Goal: Task Accomplishment & Management: Manage account settings

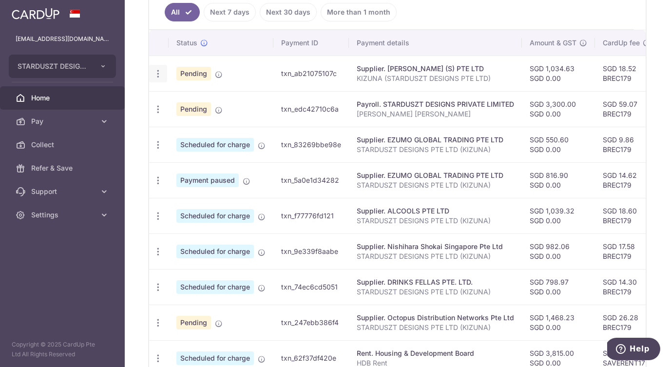
click at [156, 74] on icon "button" at bounding box center [158, 74] width 10 height 10
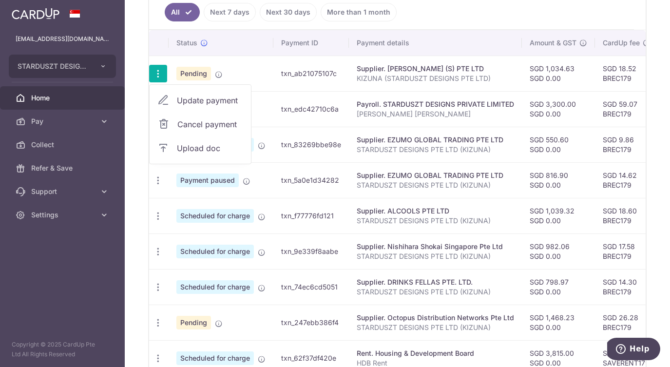
click at [189, 102] on span "Update payment" at bounding box center [210, 100] width 66 height 12
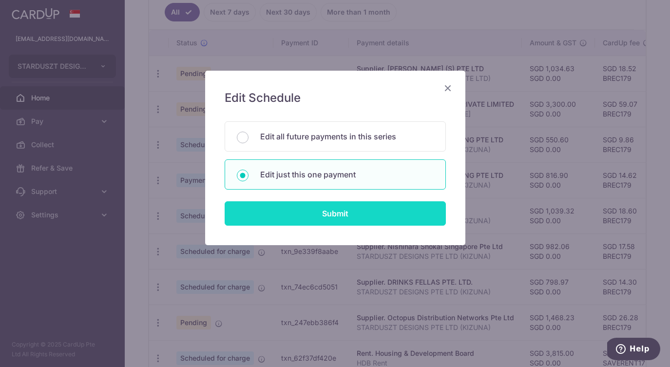
click at [361, 217] on input "Submit" at bounding box center [335, 213] width 221 height 24
radio input "true"
type input "1,034.63"
type input "0.00"
type input "[DATE]"
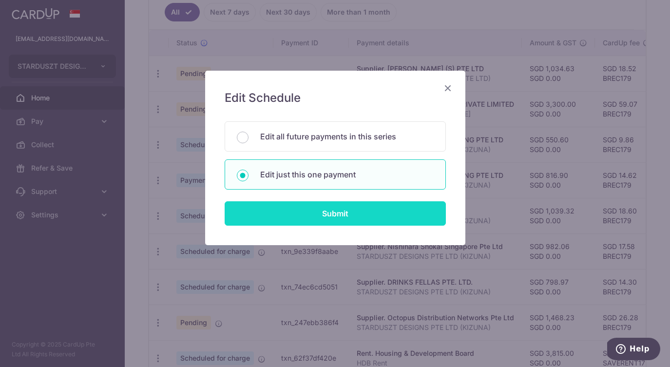
type input "KIZUNA (STARDUSZT DESIGNS PTE LTD)"
type input "MAKOTOYA"
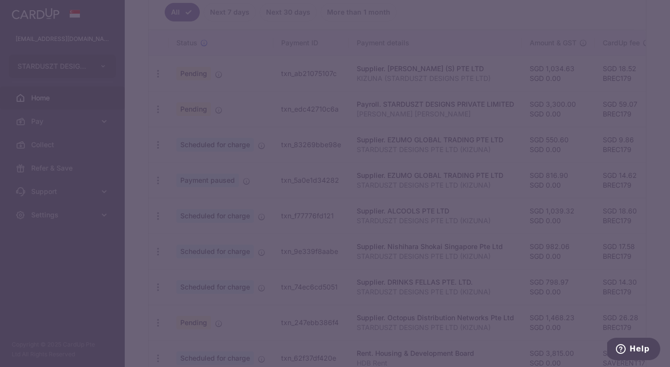
type input "BREC179"
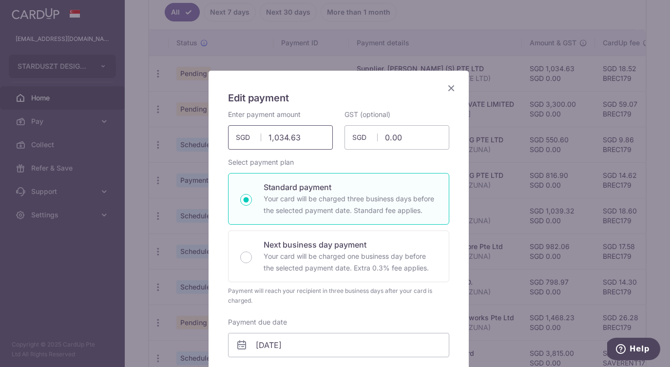
click at [297, 137] on input "1,034.63" at bounding box center [280, 137] width 105 height 24
click at [445, 92] on icon "Close" at bounding box center [451, 88] width 12 height 12
type input "1,034.63"
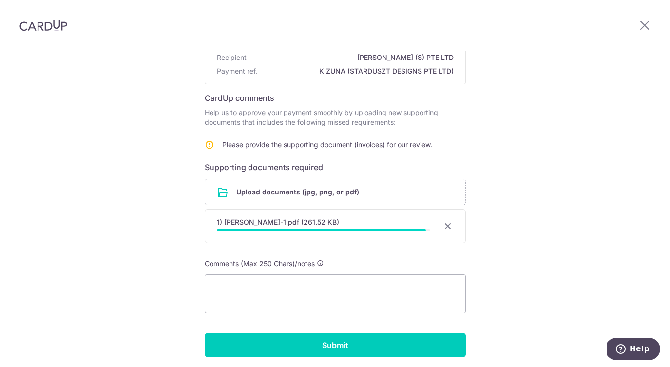
scroll to position [142, 0]
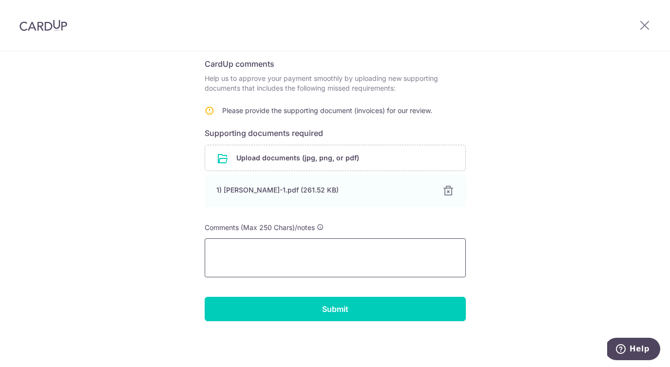
click at [307, 251] on textarea at bounding box center [335, 257] width 261 height 39
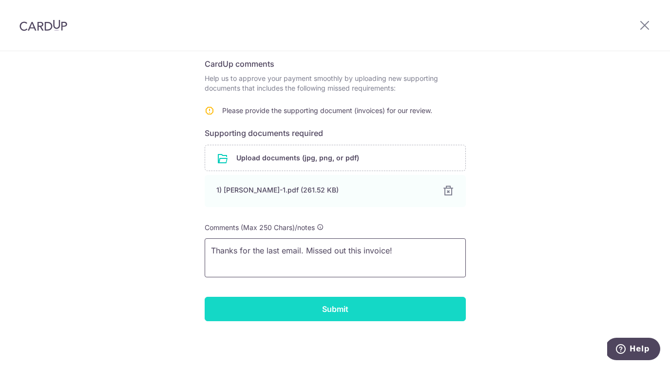
type textarea "Thanks for the last email. Missed out this invoice!"
click at [305, 306] on input "Submit" at bounding box center [335, 309] width 261 height 24
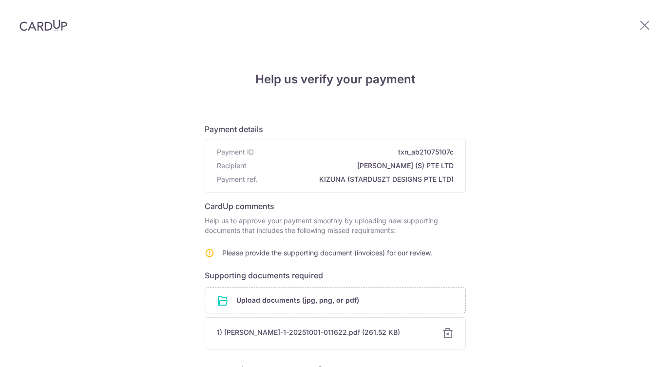
scroll to position [116, 0]
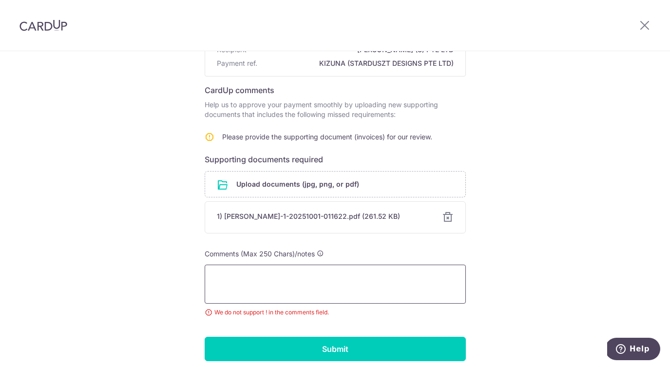
click at [351, 280] on textarea at bounding box center [335, 283] width 261 height 39
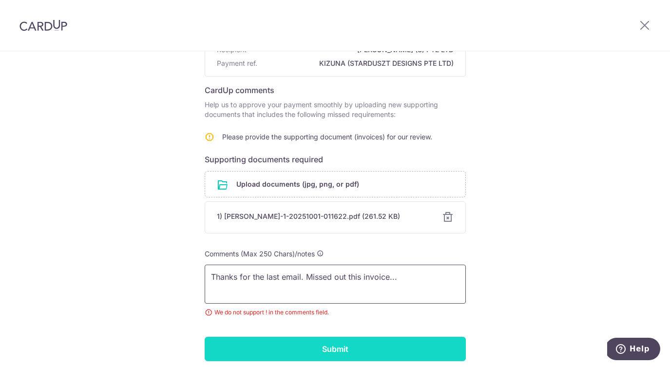
type textarea "Thanks for the last email. Missed out this invoice..."
click at [317, 344] on input "Submit" at bounding box center [335, 349] width 261 height 24
